Goal: Task Accomplishment & Management: Complete application form

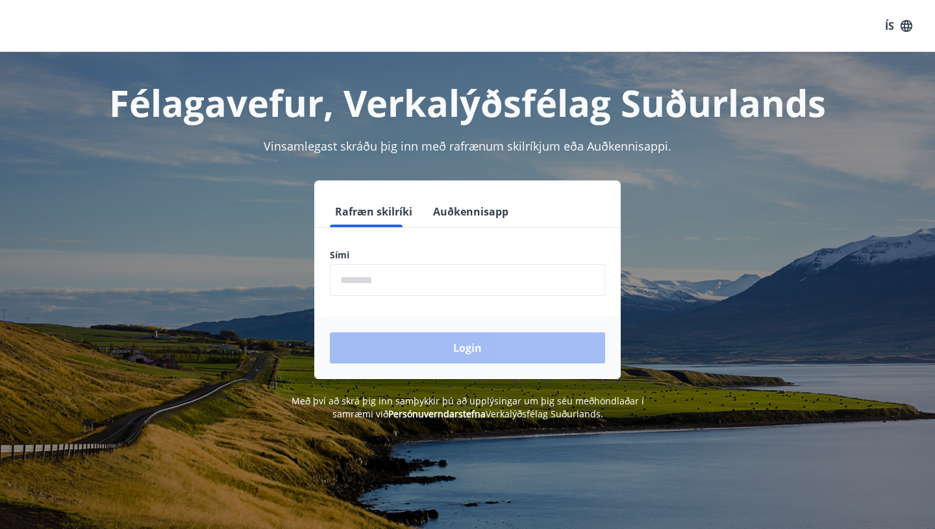
click at [420, 282] on input "phone" at bounding box center [467, 280] width 275 height 32
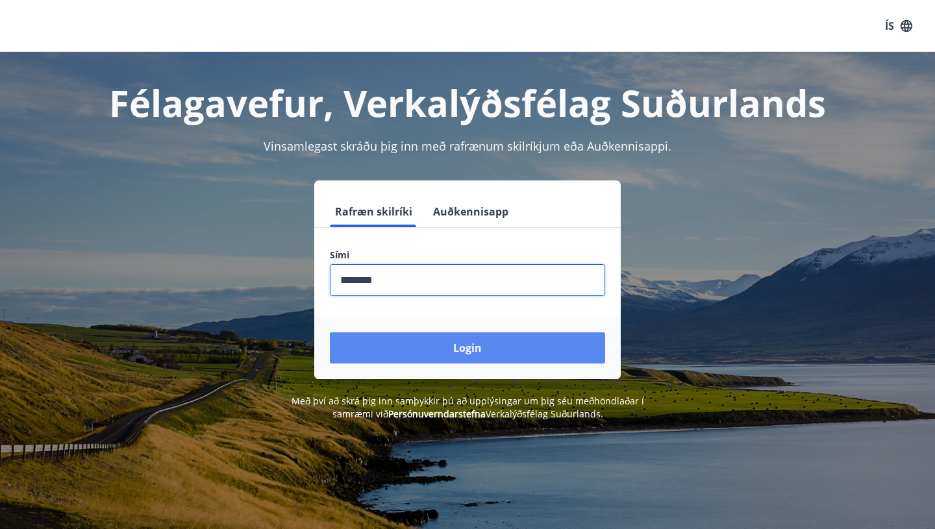
type input "********"
click at [471, 352] on button "Login" at bounding box center [467, 347] width 275 height 31
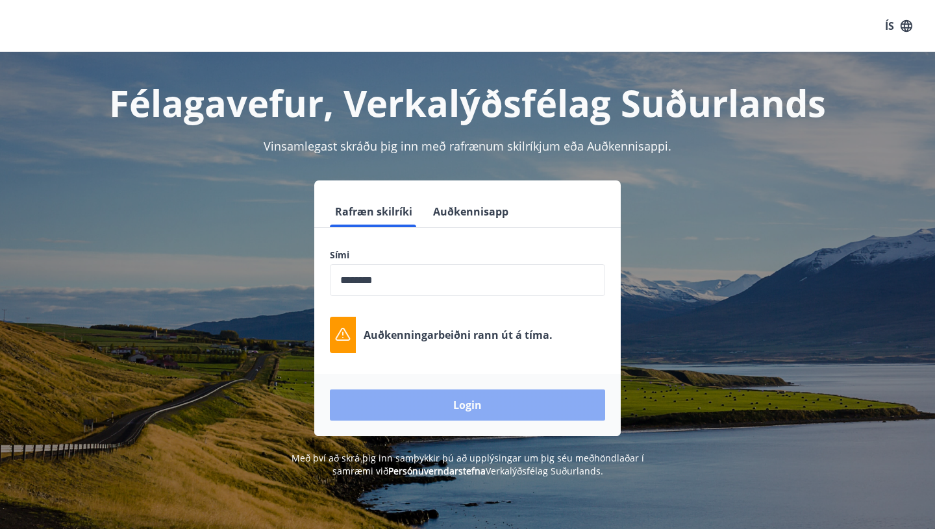
click at [484, 408] on button "Login" at bounding box center [467, 405] width 275 height 31
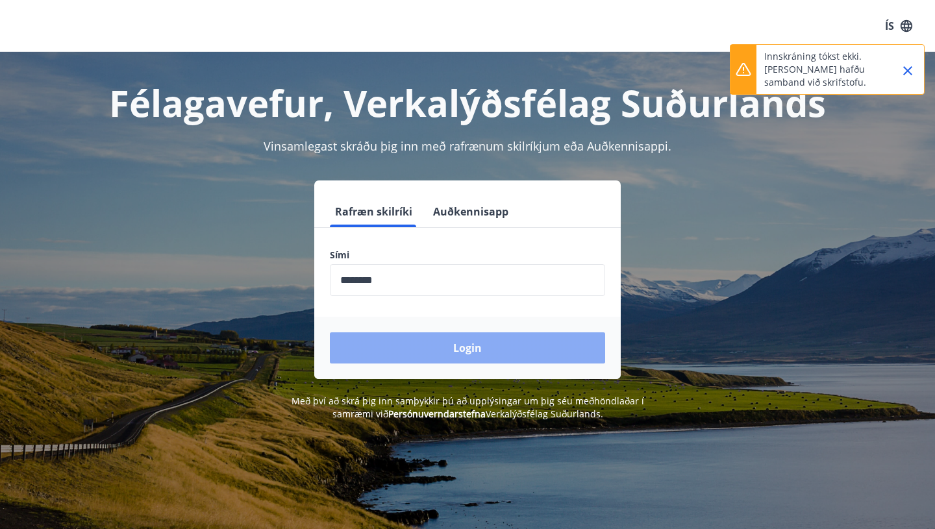
click at [525, 353] on button "Login" at bounding box center [467, 347] width 275 height 31
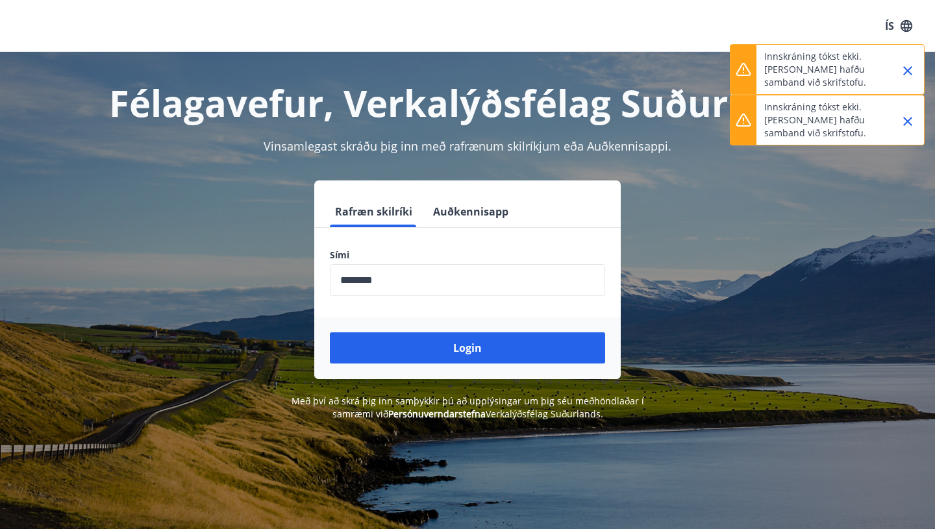
click at [914, 67] on icon "Close" at bounding box center [908, 71] width 16 height 16
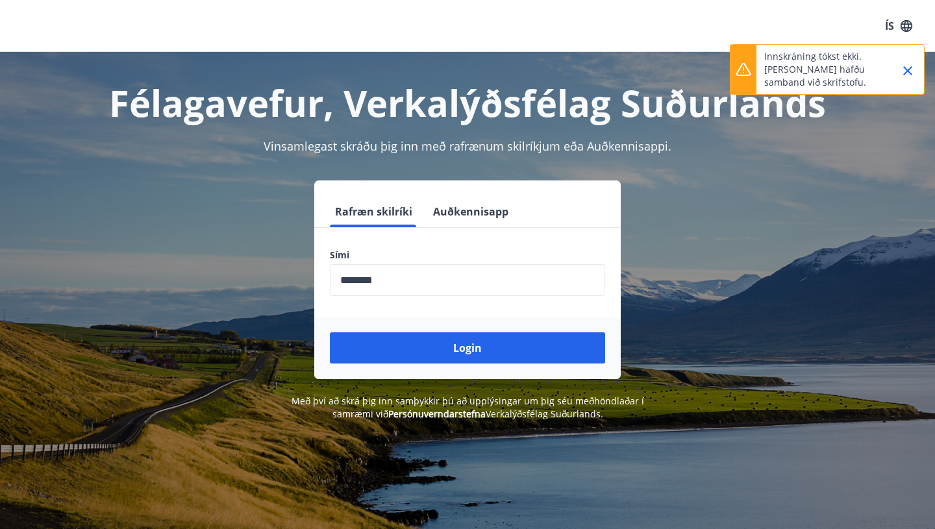
click at [914, 67] on icon "Close" at bounding box center [908, 71] width 16 height 16
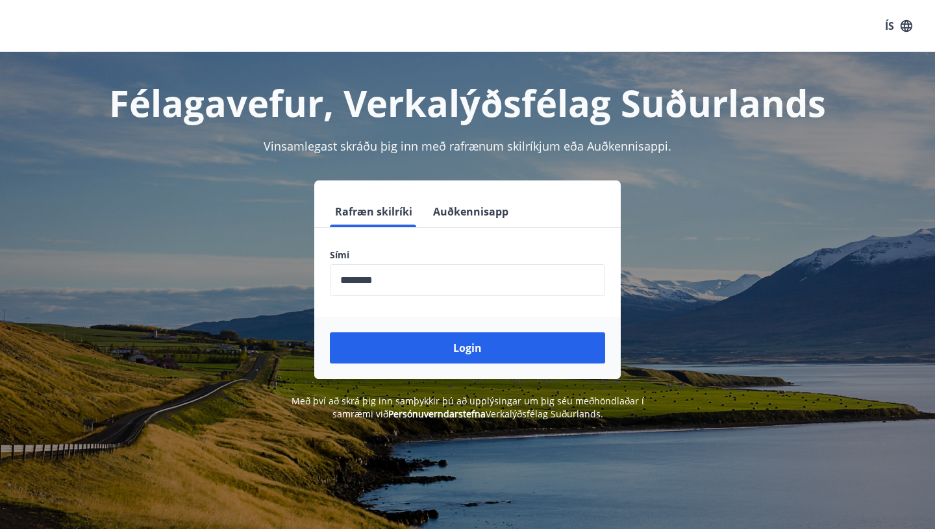
click at [399, 277] on input "phone" at bounding box center [467, 280] width 275 height 32
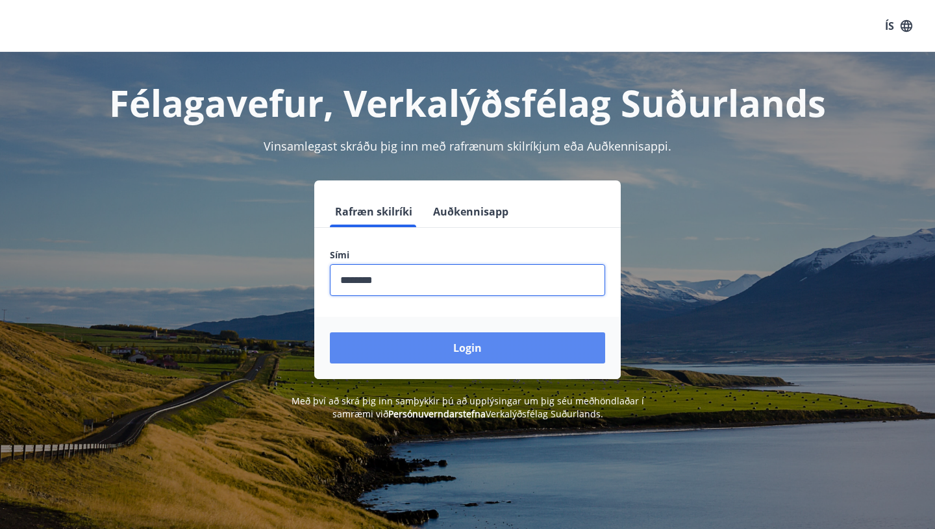
click at [414, 342] on button "Login" at bounding box center [467, 347] width 275 height 31
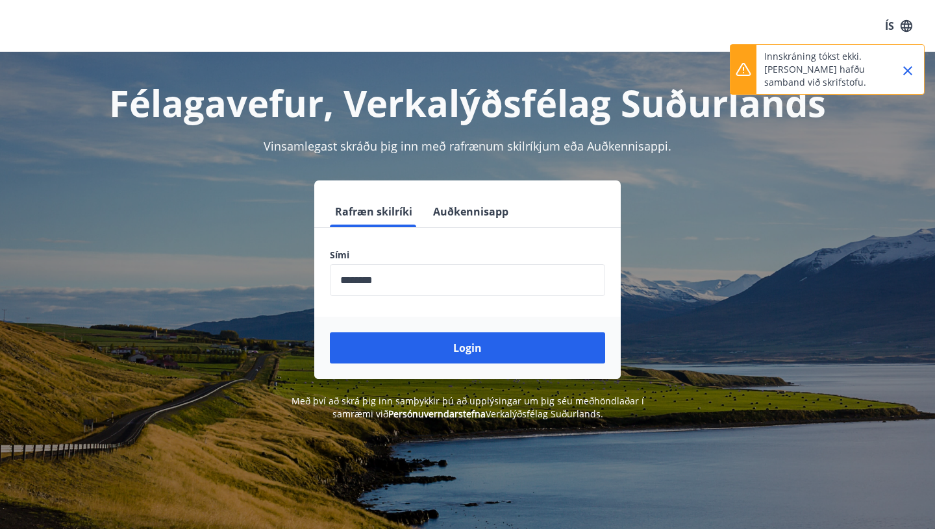
click at [907, 77] on icon "Close" at bounding box center [908, 71] width 16 height 16
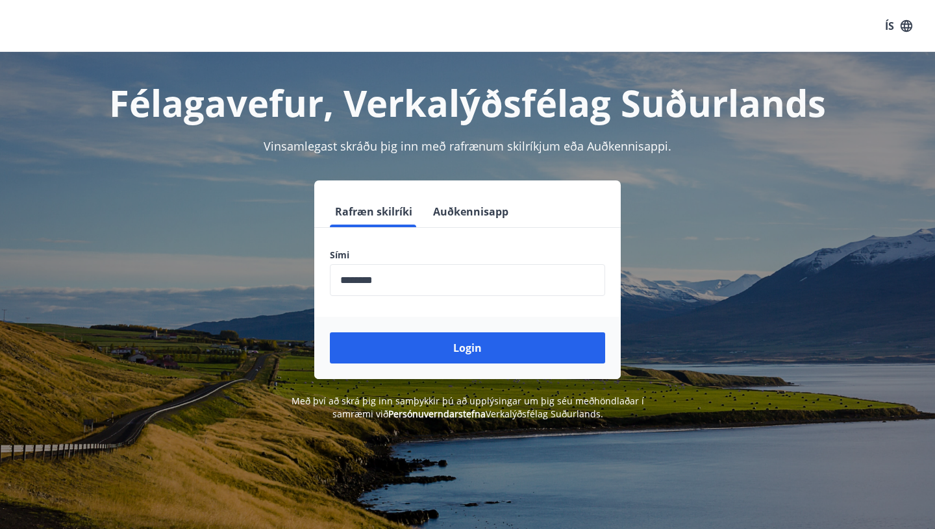
click at [481, 214] on button "Auðkennisapp" at bounding box center [471, 211] width 86 height 31
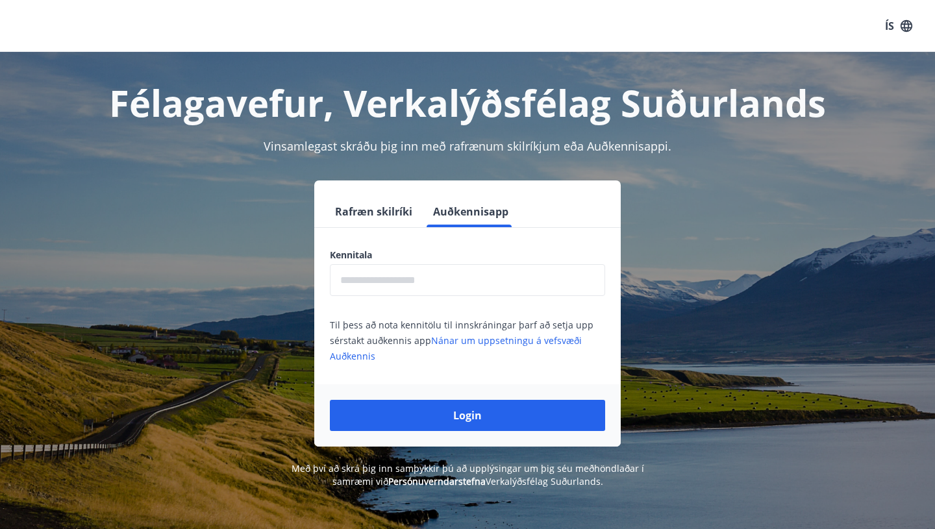
click at [398, 211] on button "Rafræn skilríki" at bounding box center [374, 211] width 88 height 31
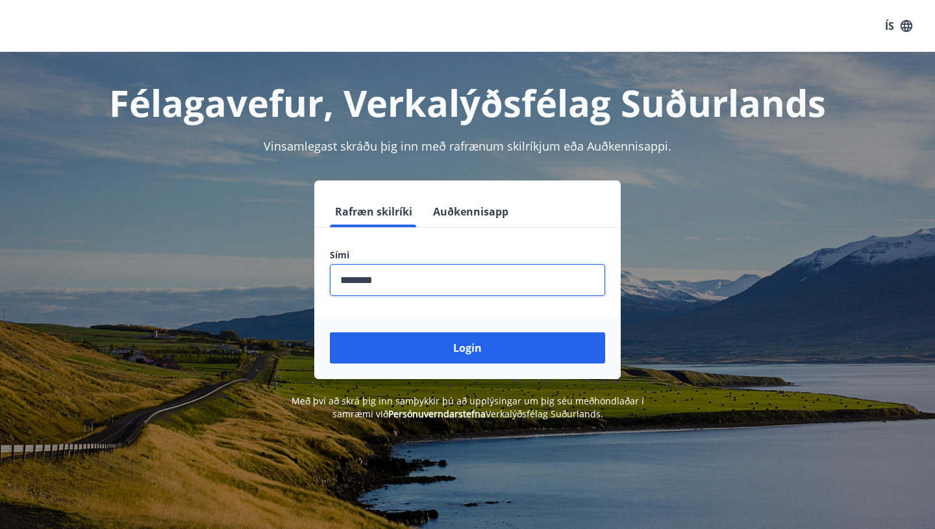
click at [421, 273] on input "phone" at bounding box center [467, 280] width 275 height 32
click at [409, 278] on input "phone" at bounding box center [467, 280] width 275 height 32
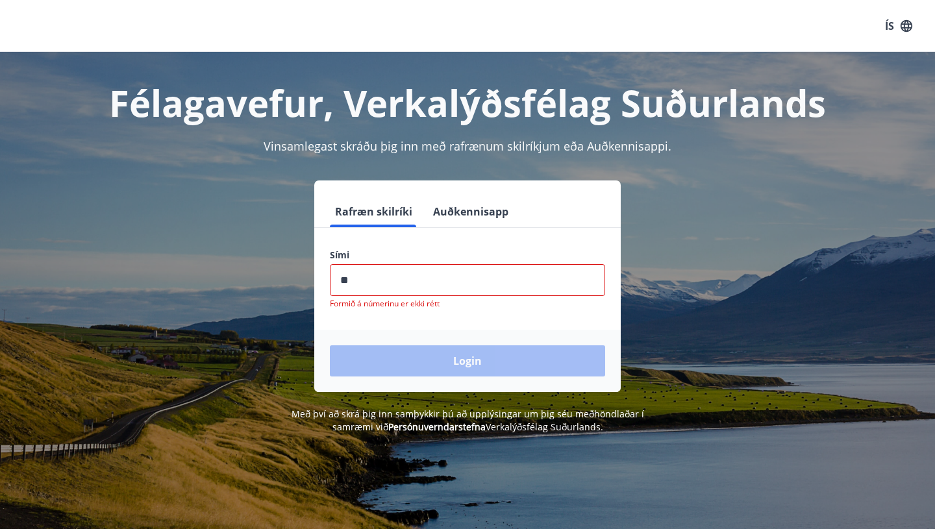
type input "*"
type input "********"
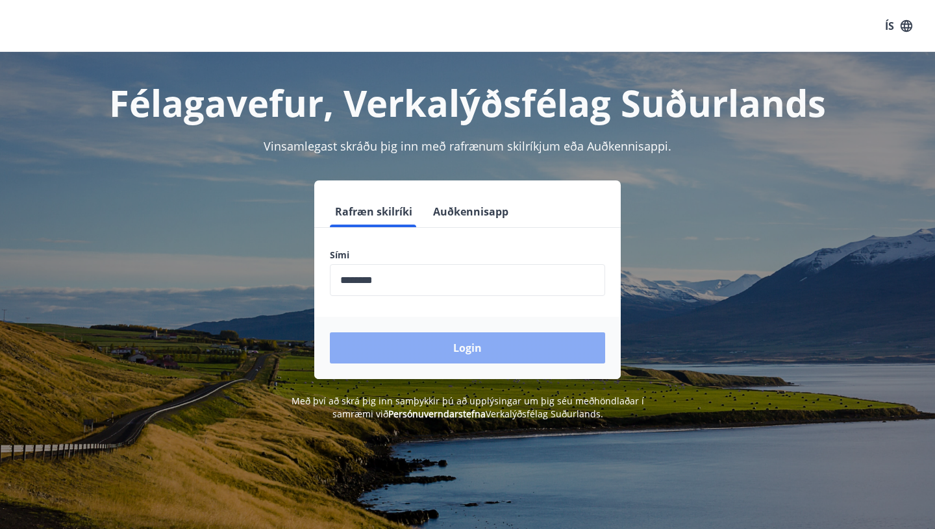
click at [469, 349] on button "Login" at bounding box center [467, 347] width 275 height 31
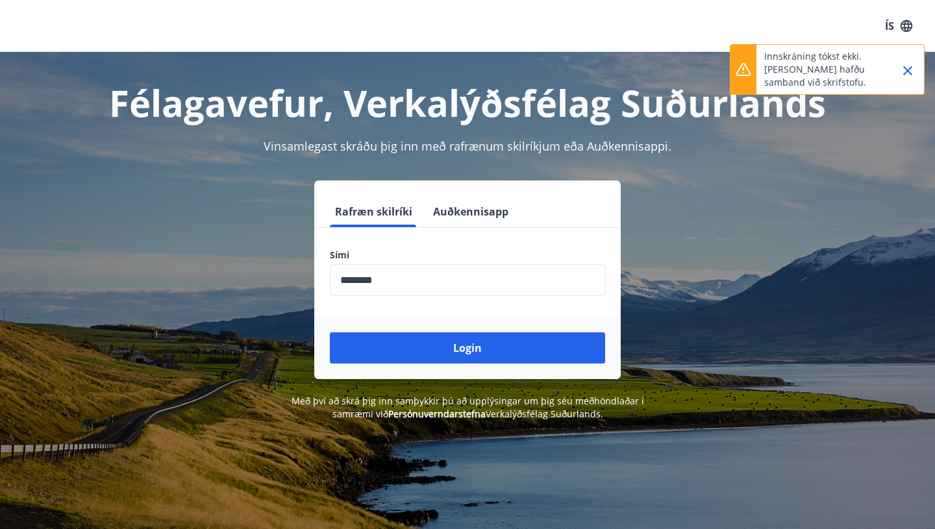
click at [906, 73] on icon "Close" at bounding box center [908, 71] width 16 height 16
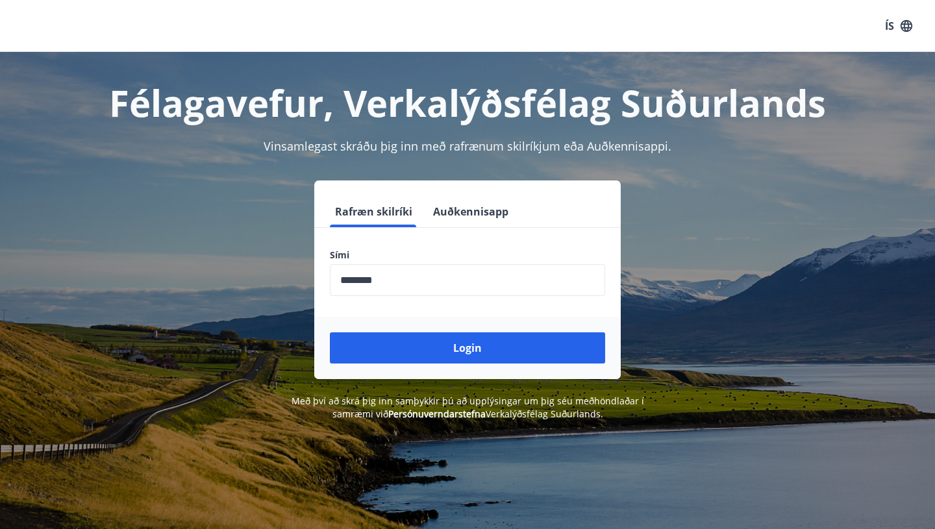
click at [465, 204] on button "Auðkennisapp" at bounding box center [471, 211] width 86 height 31
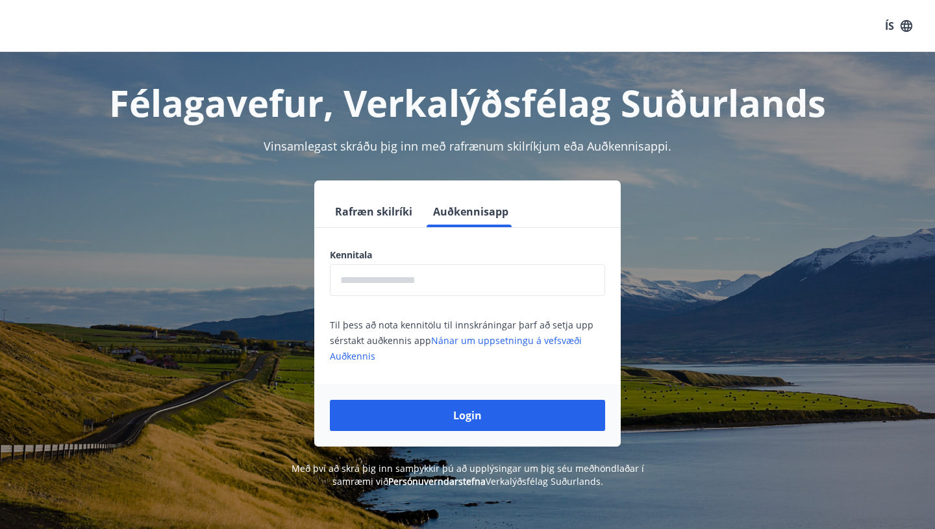
click at [460, 282] on input "text" at bounding box center [467, 280] width 275 height 32
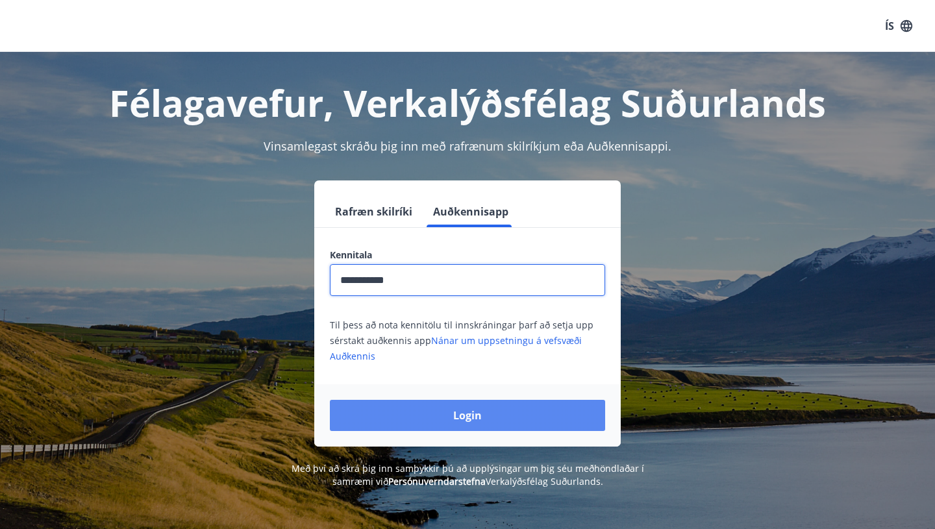
type input "**********"
click at [488, 415] on button "Login" at bounding box center [467, 415] width 275 height 31
